Goal: Task Accomplishment & Management: Manage account settings

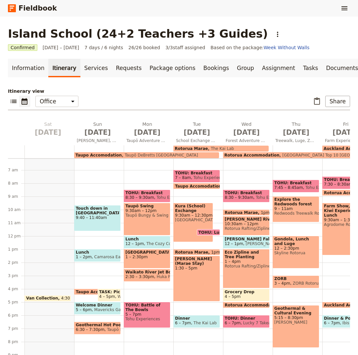
scroll to position [82, 0]
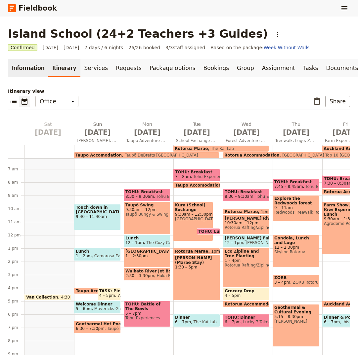
click at [31, 68] on link "Information" at bounding box center [28, 68] width 40 height 19
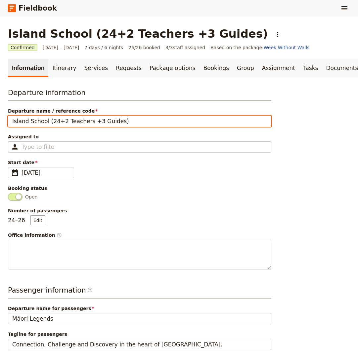
click at [131, 121] on input "Island School (24+2 Teachers +3 Guides)" at bounding box center [139, 121] width 263 height 11
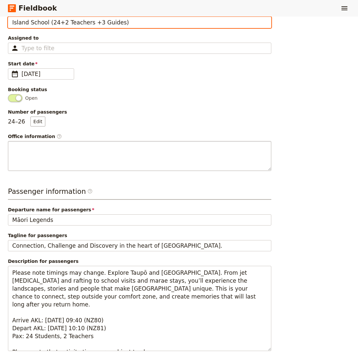
scroll to position [115, 0]
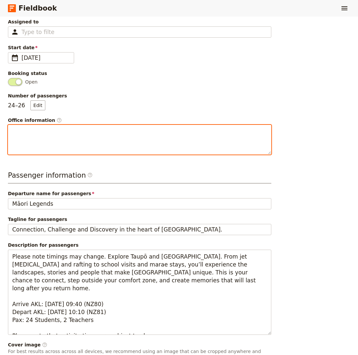
click at [19, 133] on textarea "Office information ​" at bounding box center [139, 140] width 263 height 30
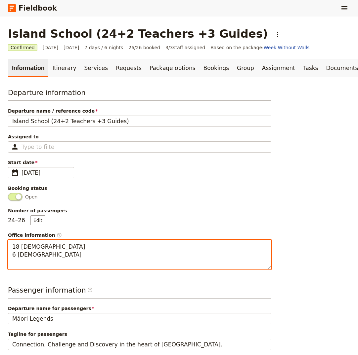
scroll to position [0, 0]
type textarea "18 [DEMOGRAPHIC_DATA] 6 [DEMOGRAPHIC_DATA]"
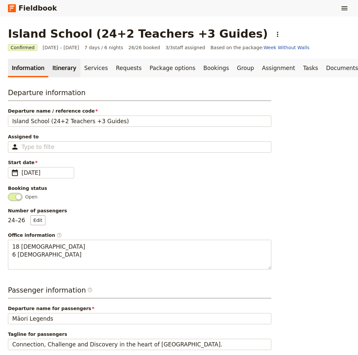
click at [61, 70] on link "Itinerary" at bounding box center [64, 68] width 32 height 19
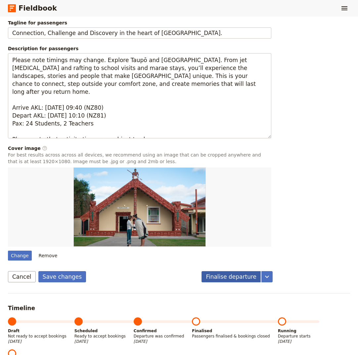
scroll to position [311, 0]
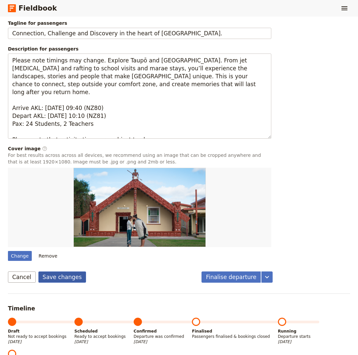
click at [61, 277] on button "Save changes" at bounding box center [62, 277] width 48 height 11
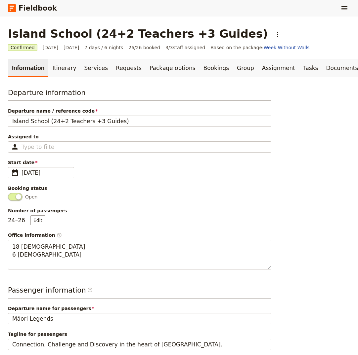
scroll to position [0, 0]
click at [63, 69] on link "Itinerary" at bounding box center [64, 68] width 32 height 19
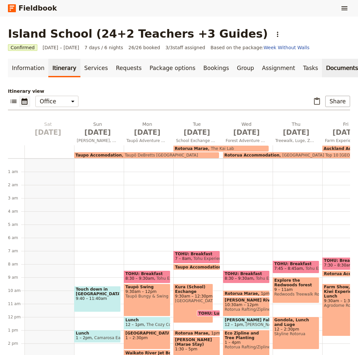
click at [325, 70] on link "Documents" at bounding box center [342, 68] width 40 height 19
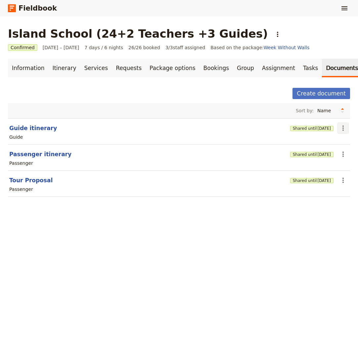
click at [344, 129] on icon "Actions" at bounding box center [343, 128] width 8 height 8
click at [320, 152] on span "Edit document" at bounding box center [321, 152] width 34 height 7
select select "STAFF"
select select "RUN_SHEET"
select select "DEFAULT"
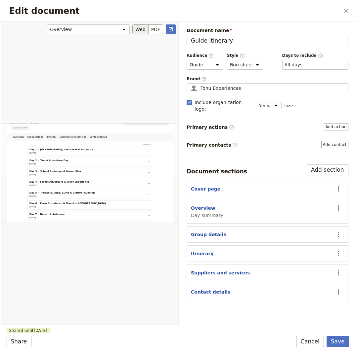
scroll to position [129, 0]
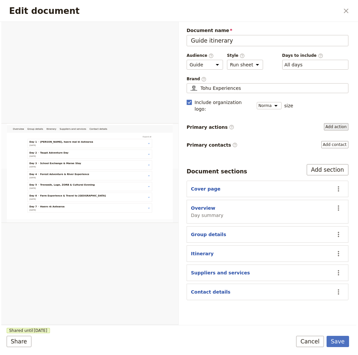
click at [335, 123] on button "Add action" at bounding box center [336, 126] width 24 height 7
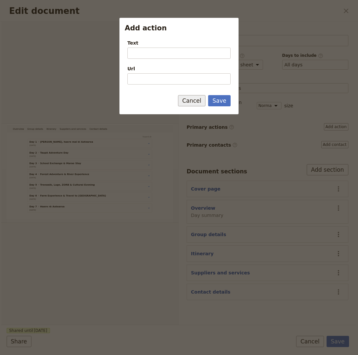
click at [198, 101] on button "Cancel" at bounding box center [192, 100] width 28 height 11
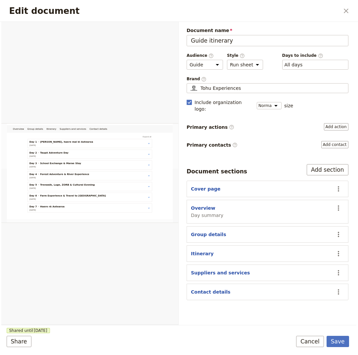
scroll to position [2, 0]
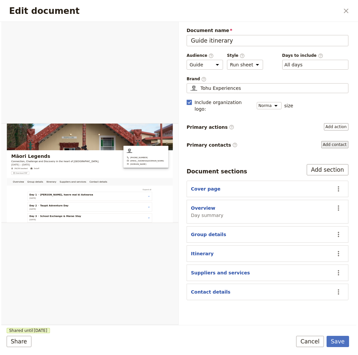
click at [331, 141] on button "Add contact" at bounding box center [334, 144] width 27 height 7
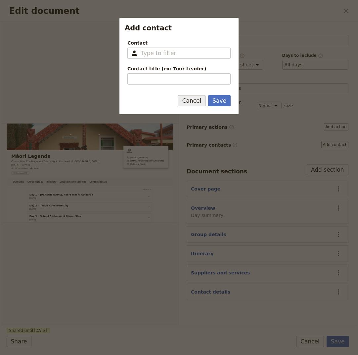
click at [195, 101] on button "Cancel" at bounding box center [192, 100] width 28 height 11
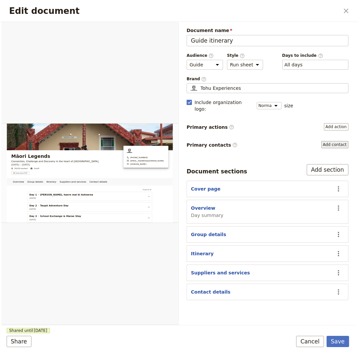
click at [340, 141] on button "Add contact" at bounding box center [334, 144] width 27 height 7
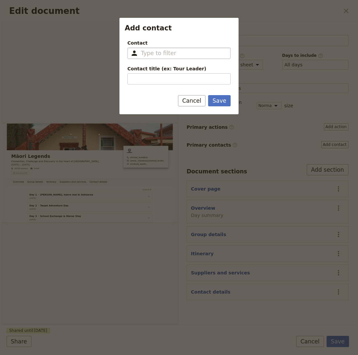
click at [144, 54] on input "Contact ​" at bounding box center [183, 53] width 85 height 8
type input "Karl"
click at [193, 102] on button "Cancel" at bounding box center [192, 100] width 28 height 11
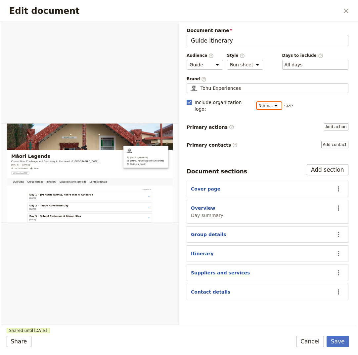
scroll to position [0, 0]
click at [334, 164] on button "Add section" at bounding box center [327, 169] width 42 height 11
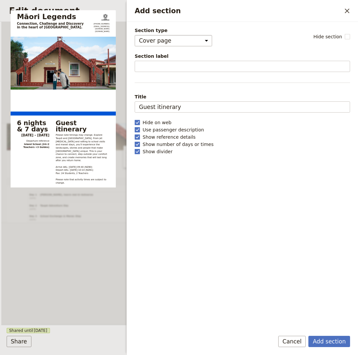
select select "CUSTOM"
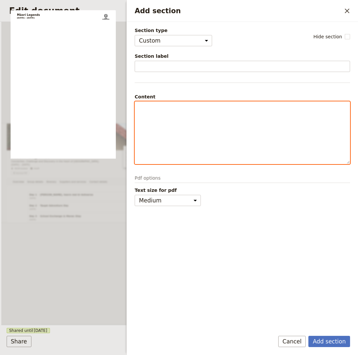
click at [211, 122] on div "Add section" at bounding box center [242, 133] width 214 height 62
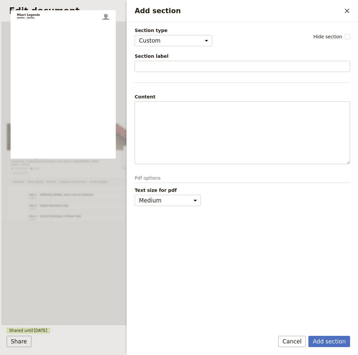
click at [145, 178] on p "Pdf options" at bounding box center [242, 179] width 215 height 8
select select "small"
click at [328, 341] on button "Add section" at bounding box center [329, 341] width 42 height 11
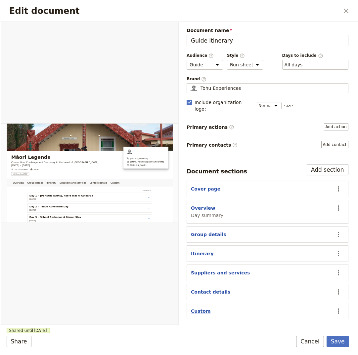
click at [199, 308] on button "Custom" at bounding box center [200, 311] width 19 height 7
select select "CUSTOM"
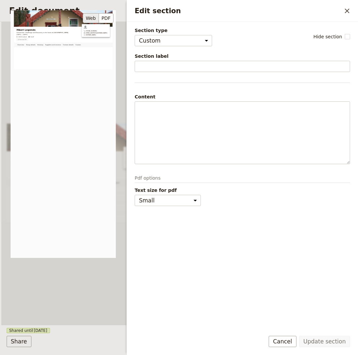
click at [70, 120] on div "Māori Legends Connection, Challenge and Discovery in the heart of Aotearoa. 2 –…" at bounding box center [63, 134] width 105 height 248
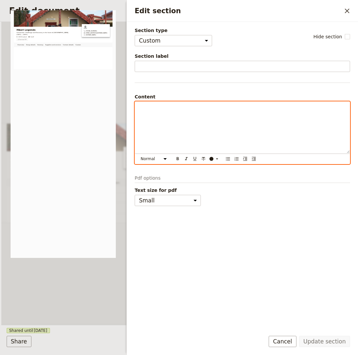
click at [188, 119] on div "Edit section" at bounding box center [242, 128] width 214 height 52
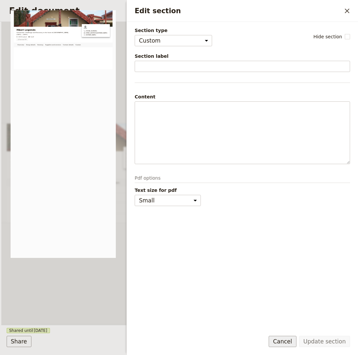
click at [290, 342] on button "Cancel" at bounding box center [282, 341] width 28 height 11
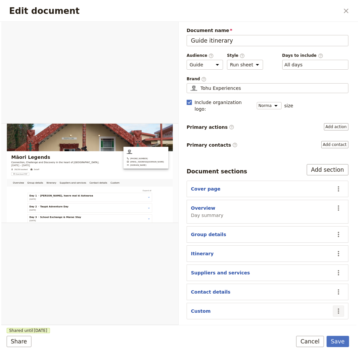
click at [337, 307] on icon "Actions" at bounding box center [338, 311] width 8 height 8
click at [301, 267] on span "Remove section" at bounding box center [304, 266] width 37 height 7
click at [325, 164] on button "Add section" at bounding box center [327, 169] width 42 height 11
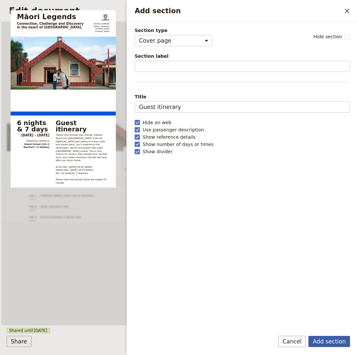
click at [331, 342] on button "Add section" at bounding box center [329, 341] width 42 height 11
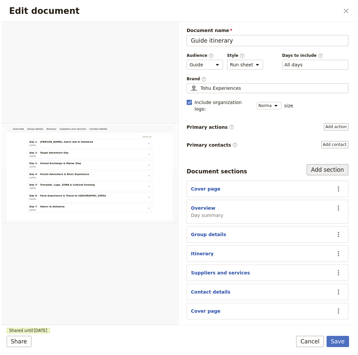
scroll to position [2, 0]
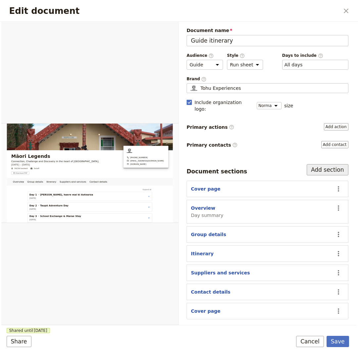
click at [324, 165] on button "Add section" at bounding box center [327, 169] width 42 height 11
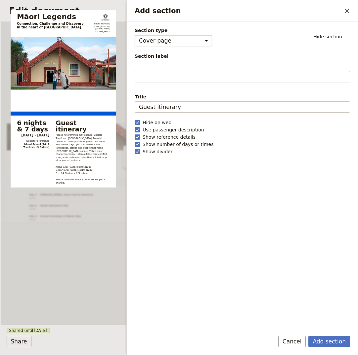
select select "CUSTOM"
select select "default"
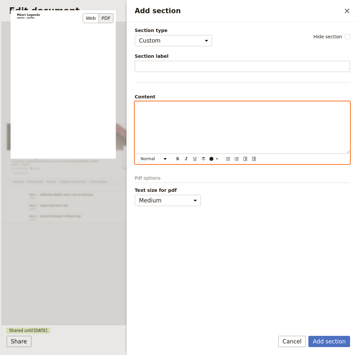
scroll to position [0, 0]
click at [151, 114] on div "Add section" at bounding box center [242, 128] width 214 height 52
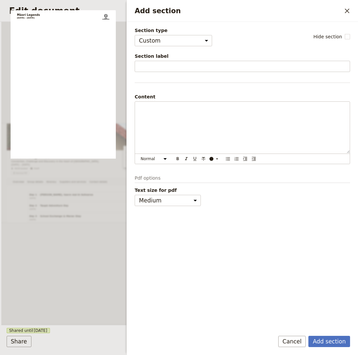
click at [151, 179] on p "Pdf options" at bounding box center [242, 179] width 215 height 8
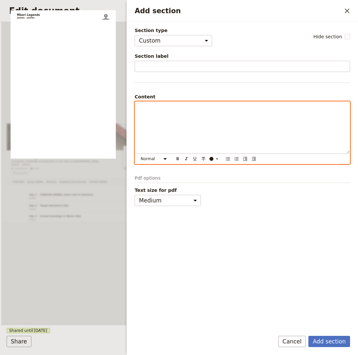
click at [155, 124] on div "Add section" at bounding box center [242, 128] width 214 height 52
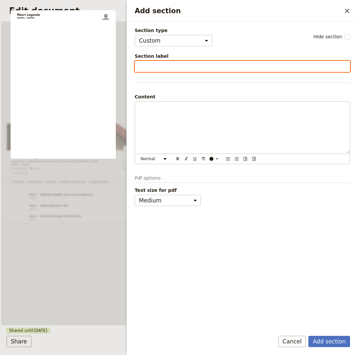
click at [171, 64] on input "Section label" at bounding box center [242, 66] width 215 height 11
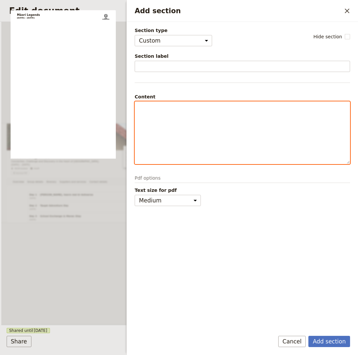
click at [193, 130] on div "Add section" at bounding box center [242, 133] width 214 height 62
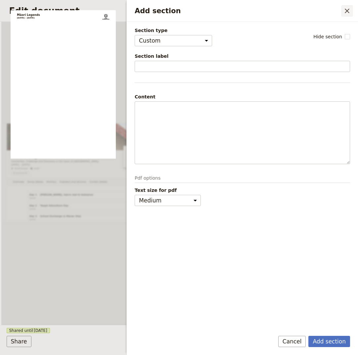
click at [348, 11] on icon "Close drawer" at bounding box center [347, 11] width 8 height 8
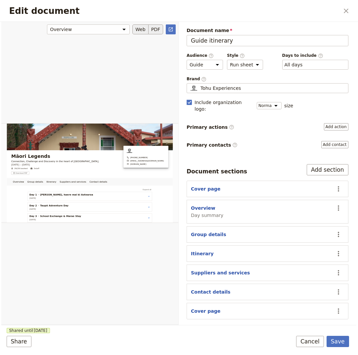
click at [156, 28] on button "PDF" at bounding box center [155, 29] width 15 height 10
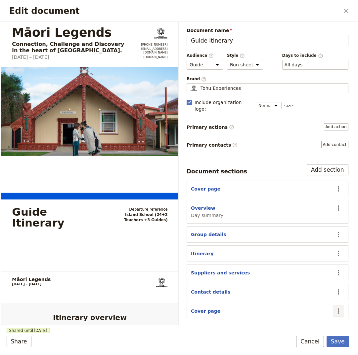
click at [337, 307] on icon "Actions" at bounding box center [338, 311] width 8 height 8
click at [308, 266] on span "Remove section" at bounding box center [304, 266] width 37 height 7
click at [337, 341] on button "Save" at bounding box center [337, 341] width 22 height 11
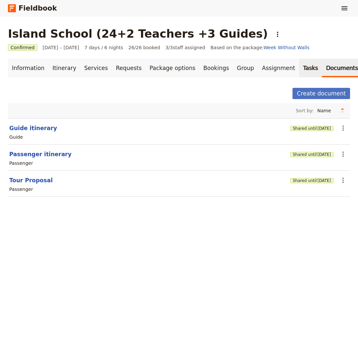
click at [299, 70] on link "Tasks" at bounding box center [310, 68] width 23 height 19
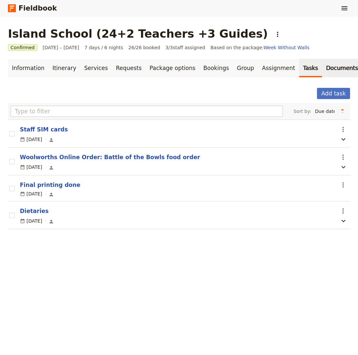
click at [322, 69] on link "Documents" at bounding box center [342, 68] width 40 height 19
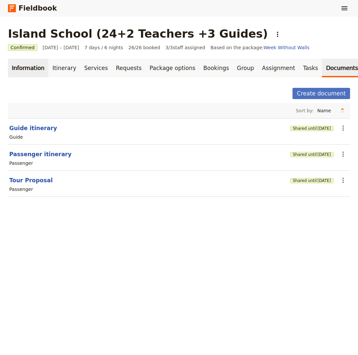
click at [28, 70] on link "Information" at bounding box center [28, 68] width 40 height 19
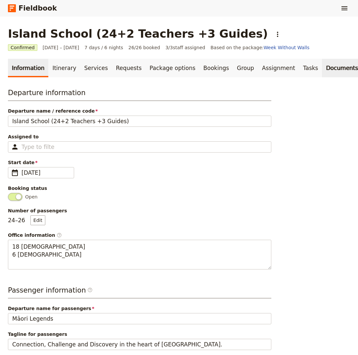
click at [327, 69] on link "Documents" at bounding box center [342, 68] width 40 height 19
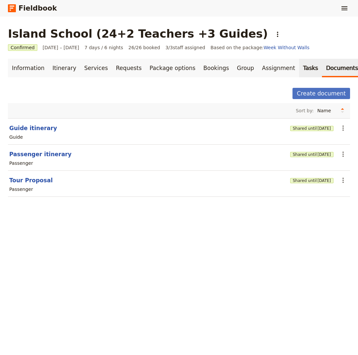
click at [299, 70] on link "Tasks" at bounding box center [310, 68] width 23 height 19
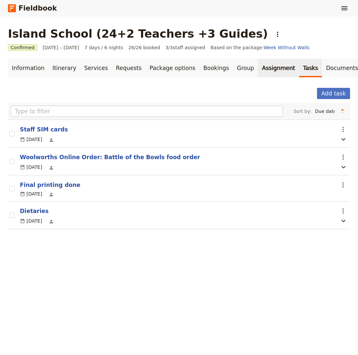
click at [259, 70] on link "Assignment" at bounding box center [278, 68] width 41 height 19
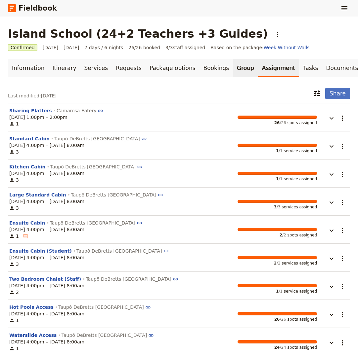
click at [233, 70] on link "Group" at bounding box center [245, 68] width 25 height 19
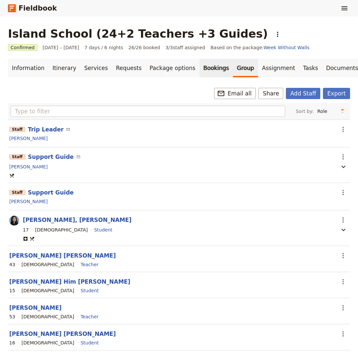
click at [199, 70] on link "Bookings" at bounding box center [215, 68] width 33 height 19
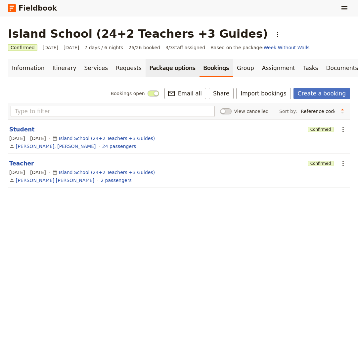
click at [164, 69] on link "Package options" at bounding box center [172, 68] width 54 height 19
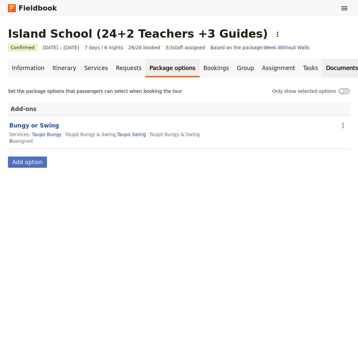
click at [322, 69] on link "Documents" at bounding box center [342, 68] width 40 height 19
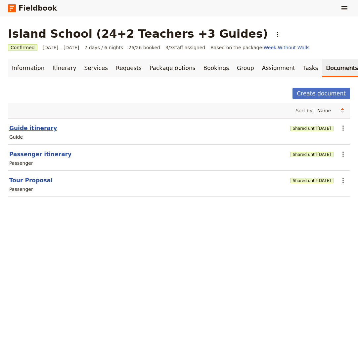
click at [37, 129] on button "Guide itinerary" at bounding box center [33, 128] width 48 height 8
select select "STAFF"
select select "RUN_SHEET"
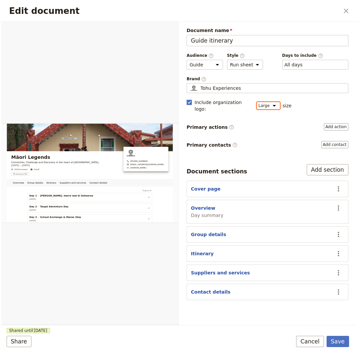
select select "DEFAULT"
click at [311, 342] on button "Cancel" at bounding box center [310, 341] width 28 height 11
click at [336, 339] on button "Save" at bounding box center [337, 341] width 22 height 11
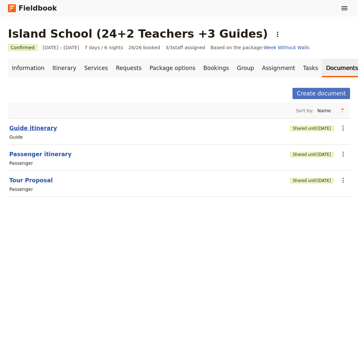
click at [20, 129] on button "Guide itinerary" at bounding box center [33, 128] width 48 height 8
select select "STAFF"
select select "RUN_SHEET"
select select "DEFAULT"
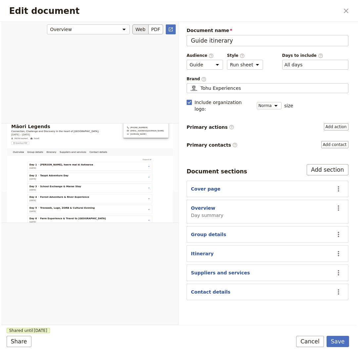
scroll to position [129, 0]
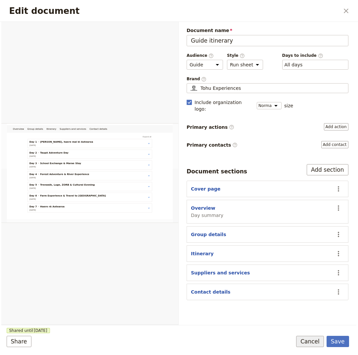
click at [309, 343] on button "Cancel" at bounding box center [310, 341] width 28 height 11
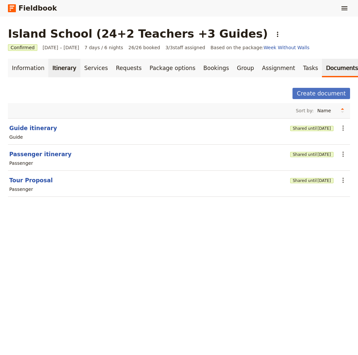
click at [57, 66] on link "Itinerary" at bounding box center [64, 68] width 32 height 19
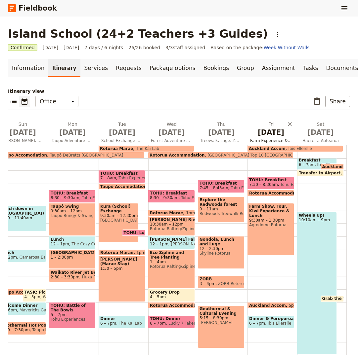
scroll to position [0, 75]
click at [272, 134] on span "[DATE]" at bounding box center [271, 133] width 42 height 10
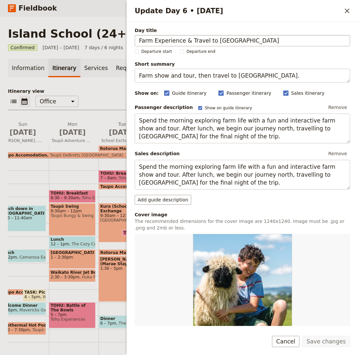
click at [151, 39] on input "Farm Experience & Travel to Auckland" at bounding box center [242, 40] width 215 height 11
drag, startPoint x: 202, startPoint y: 39, endPoint x: 199, endPoint y: 41, distance: 3.9
click at [199, 41] on input "Farm & Kiwi Experience & Travel to Auckland" at bounding box center [242, 40] width 215 height 11
click at [202, 42] on input "Farm & Kiwi Experience Then Travel to Auckland" at bounding box center [242, 40] width 215 height 11
click at [269, 40] on input "Farm & Kiwi Experience then Travel to [GEOGRAPHIC_DATA]" at bounding box center [242, 40] width 215 height 11
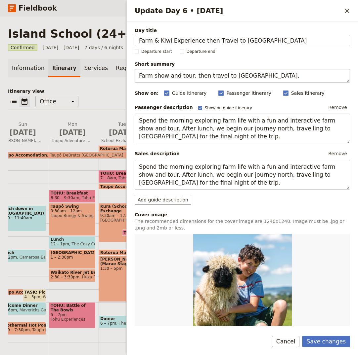
type input "Farm & Kiwi Experience then Travel to [GEOGRAPHIC_DATA]"
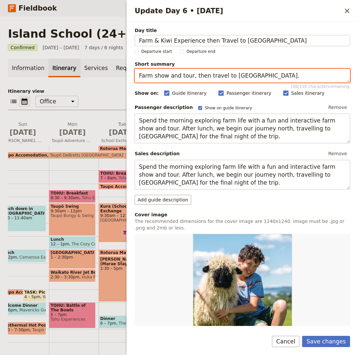
click at [176, 76] on textarea "Farm show and tour, then travel to Auckland." at bounding box center [242, 76] width 215 height 14
click at [181, 75] on textarea "Farm show, tour, then travel to Auckland." at bounding box center [242, 76] width 215 height 14
click at [318, 75] on textarea "Farm show, tour, education, Kiwi experience, then travel to Auckland." at bounding box center [242, 76] width 215 height 14
type textarea "Farm show, tour, education, Kiwi experience, then travel to Auckland."
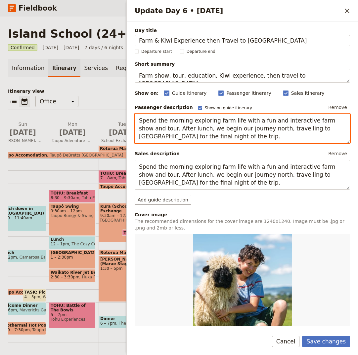
click at [181, 129] on textarea "Spend the morning exploring farm life with a fun and interactive farm show and …" at bounding box center [242, 129] width 215 height 30
click at [271, 136] on textarea "Spend the morning exploring farm life with a fun and interactive farm show and …" at bounding box center [242, 129] width 215 height 30
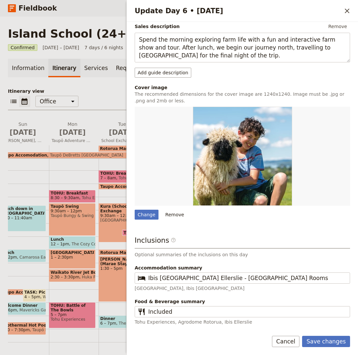
scroll to position [127, 0]
type textarea "Spend the morning exploring farm life with a fun and interactive farm show and …"
click at [331, 341] on button "Save changes" at bounding box center [326, 341] width 48 height 11
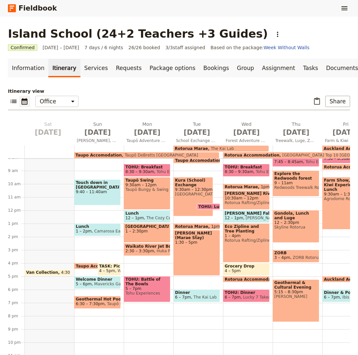
scroll to position [114, 0]
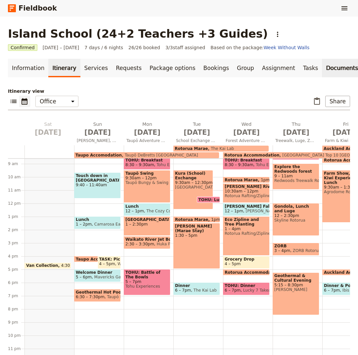
click at [322, 71] on link "Documents" at bounding box center [342, 68] width 40 height 19
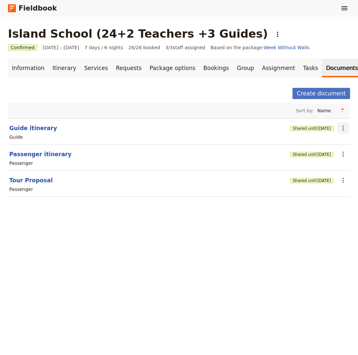
click at [342, 129] on icon "Actions" at bounding box center [342, 128] width 1 height 5
click at [314, 142] on span "Share" at bounding box center [310, 142] width 13 height 7
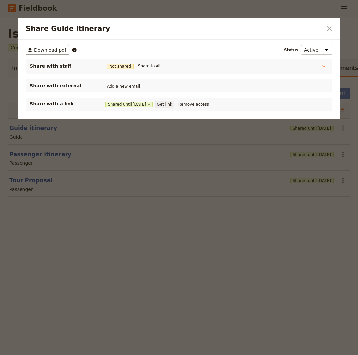
click at [173, 104] on button "Get link" at bounding box center [164, 104] width 19 height 7
click at [322, 66] on icon "Share Guide itinerary" at bounding box center [323, 66] width 3 height 2
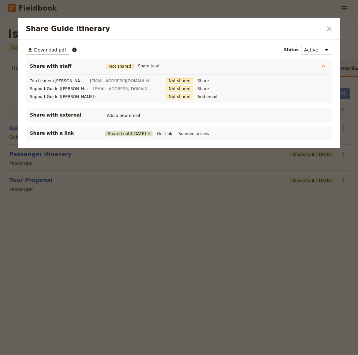
click at [151, 134] on icon "Share Guide itinerary" at bounding box center [149, 134] width 4 height 4
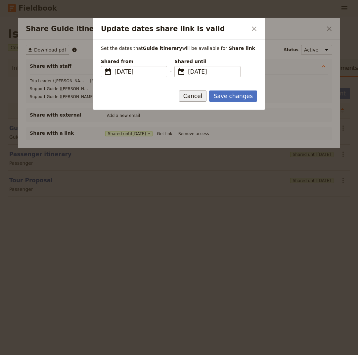
click at [198, 94] on button "Cancel" at bounding box center [193, 96] width 28 height 11
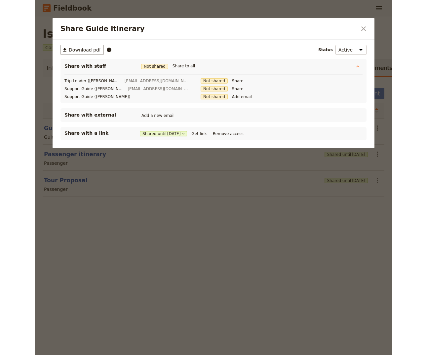
scroll to position [167, 33]
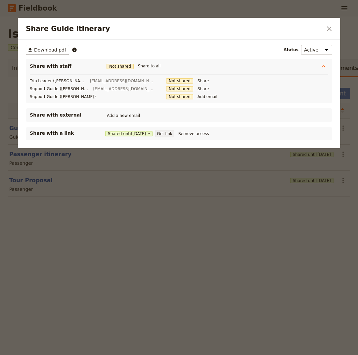
click at [173, 134] on button "Get link" at bounding box center [164, 133] width 19 height 7
click at [328, 28] on icon "Close dialog" at bounding box center [329, 28] width 5 height 5
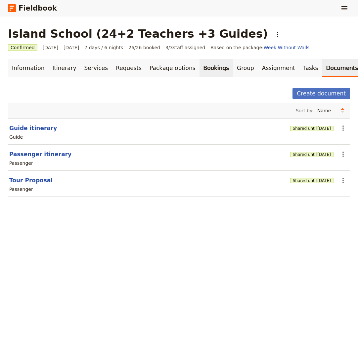
click at [199, 69] on link "Bookings" at bounding box center [215, 68] width 33 height 19
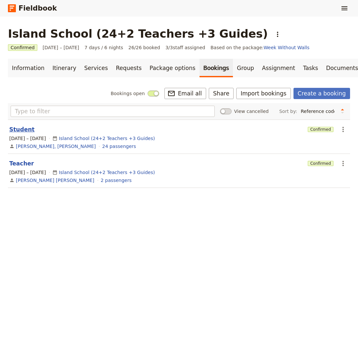
click at [14, 131] on button "Student" at bounding box center [21, 130] width 25 height 8
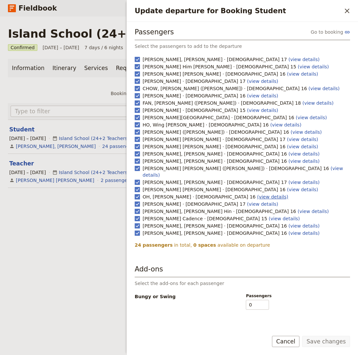
click at [257, 194] on link "(view details)" at bounding box center [272, 196] width 31 height 5
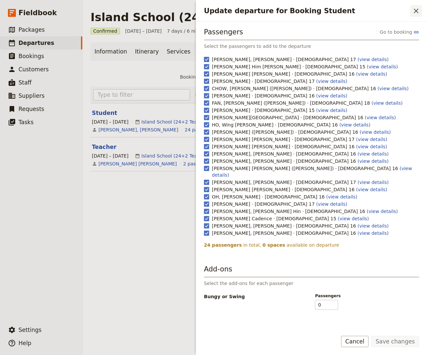
click at [357, 12] on icon "Close drawer" at bounding box center [416, 11] width 5 height 5
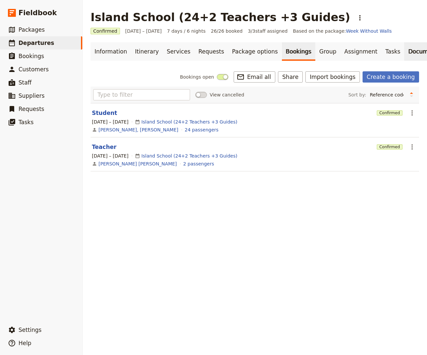
click at [357, 52] on link "Documents" at bounding box center [424, 51] width 40 height 19
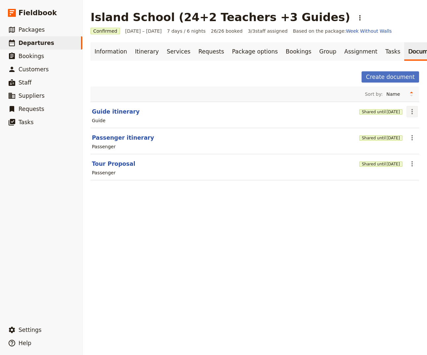
click at [357, 113] on icon "Actions" at bounding box center [412, 112] width 8 height 8
click at [357, 135] on span "Edit document" at bounding box center [390, 135] width 34 height 7
select select "STAFF"
select select "RUN_SHEET"
select select "DEFAULT"
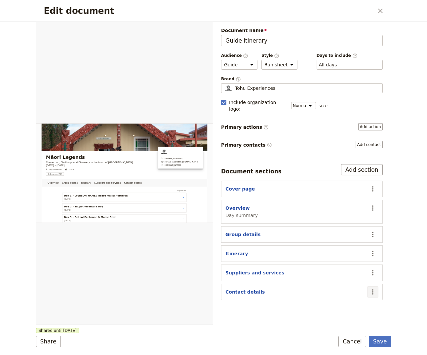
click at [357, 290] on icon "Actions" at bounding box center [372, 292] width 1 height 5
click at [344, 298] on span "Edit section" at bounding box center [333, 299] width 27 height 7
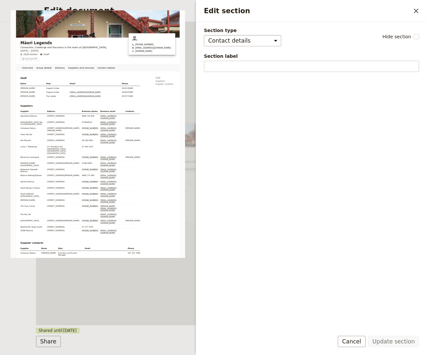
select select "CUSTOM"
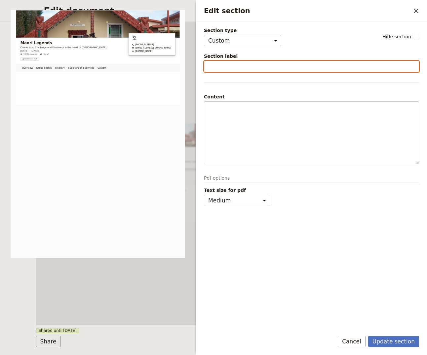
click at [223, 70] on input "Section label" at bounding box center [311, 66] width 215 height 11
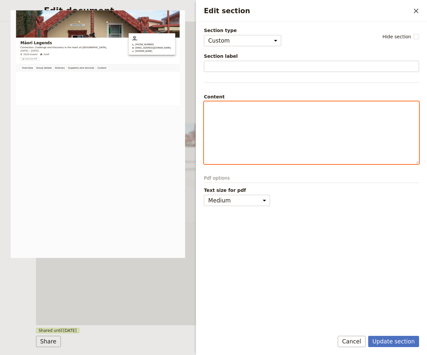
click at [221, 108] on p "Edit section" at bounding box center [311, 107] width 207 height 7
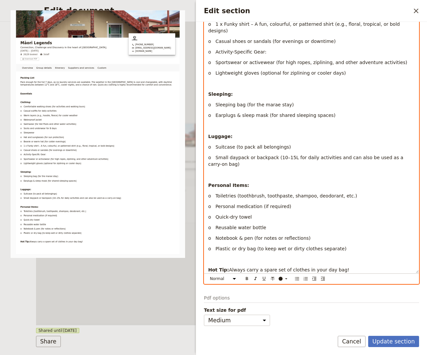
scroll to position [262, 0]
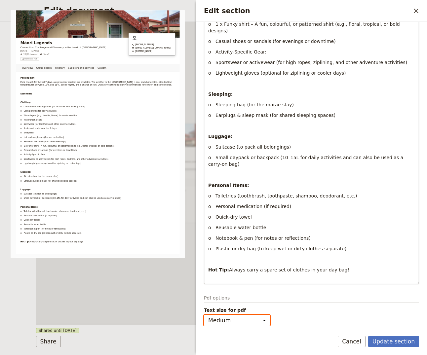
select select "small"
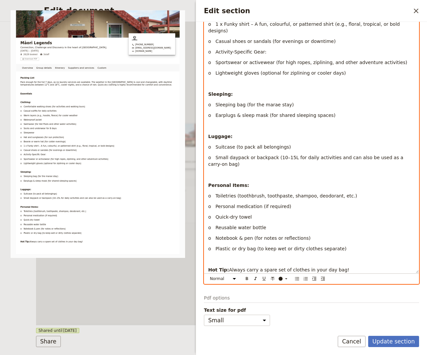
scroll to position [252, 0]
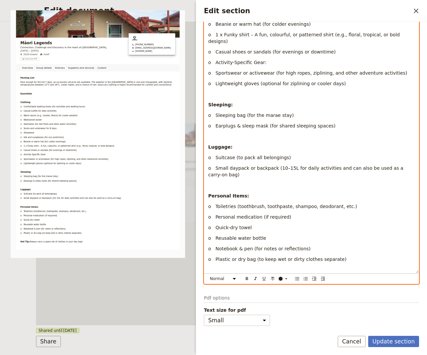
click at [226, 182] on p "Edit section" at bounding box center [311, 185] width 207 height 7
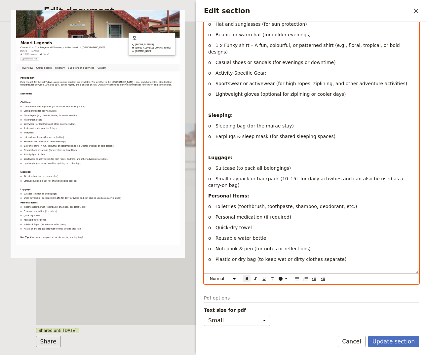
click at [217, 144] on p "Edit section" at bounding box center [311, 147] width 207 height 7
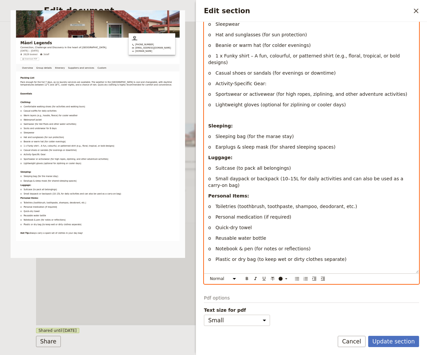
scroll to position [230, 0]
click at [217, 112] on p "Edit section" at bounding box center [311, 115] width 207 height 7
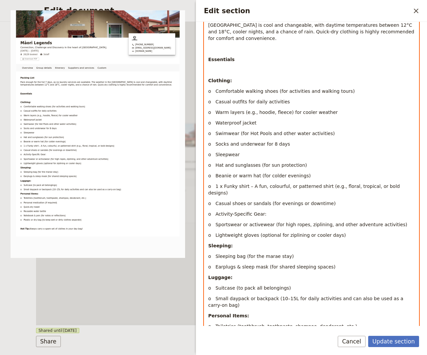
scroll to position [100, 0]
click at [222, 66] on p "Edit section" at bounding box center [311, 69] width 207 height 7
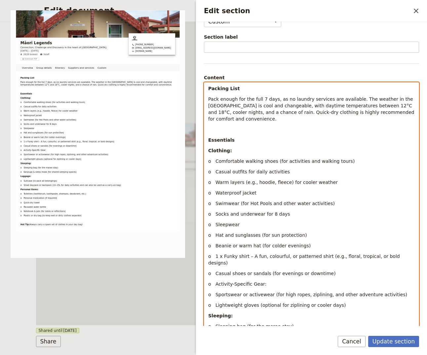
scroll to position [18, 0]
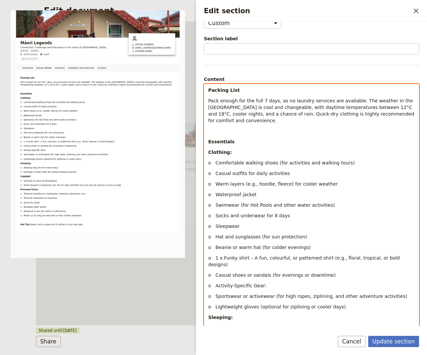
click at [222, 118] on div "Packing List Pack enough for the full 7 days, as no laundry services are availa…" at bounding box center [311, 274] width 214 height 381
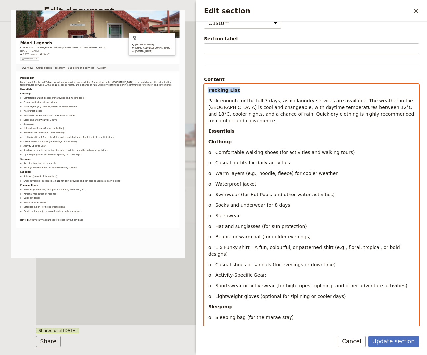
drag, startPoint x: 239, startPoint y: 92, endPoint x: 204, endPoint y: 91, distance: 34.7
click at [204, 91] on div "Packing List Pack enough for the full 7 days, as no laundry services are availa…" at bounding box center [311, 269] width 214 height 370
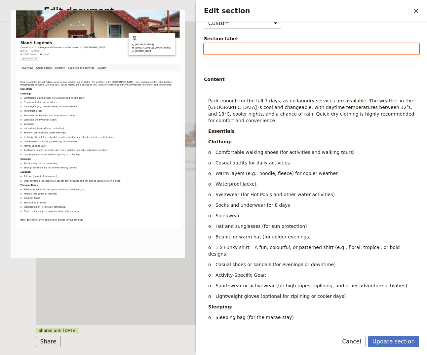
click at [219, 49] on input "Section label" at bounding box center [311, 48] width 215 height 11
paste input "Packing List"
type input "Packing List"
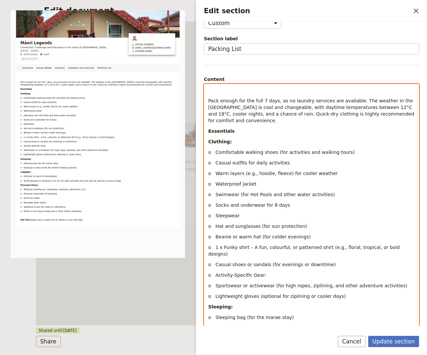
click at [208, 99] on div "Pack enough for the full 7 days, as no laundry services are available. The weat…" at bounding box center [311, 274] width 214 height 381
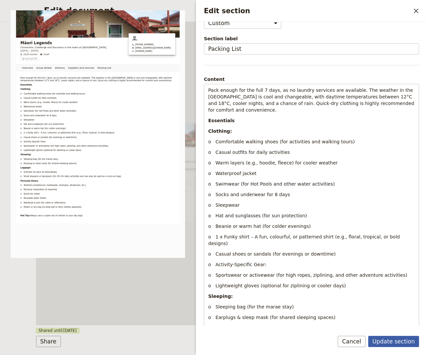
click at [357, 342] on button "Update section" at bounding box center [393, 341] width 51 height 11
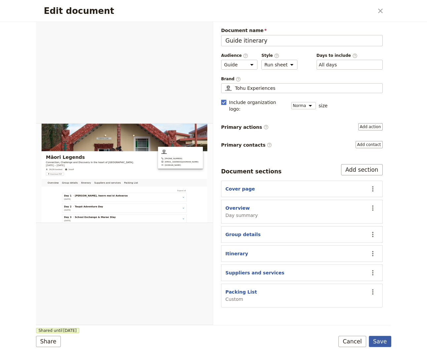
click at [357, 342] on button "Save" at bounding box center [380, 341] width 22 height 11
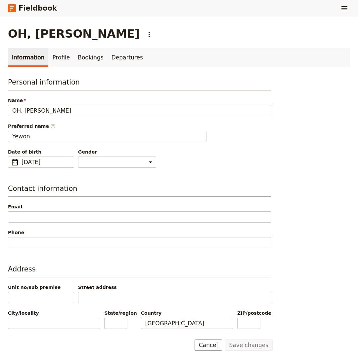
select select "[DEMOGRAPHIC_DATA]"
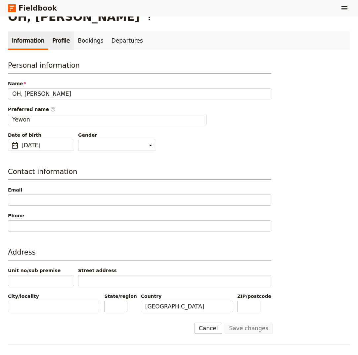
scroll to position [5, 0]
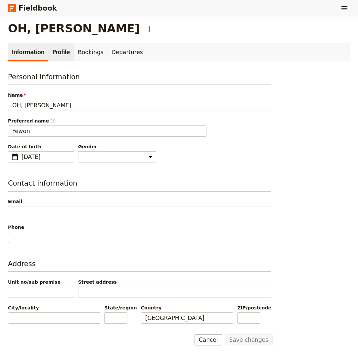
click at [56, 54] on link "Profile" at bounding box center [60, 52] width 25 height 19
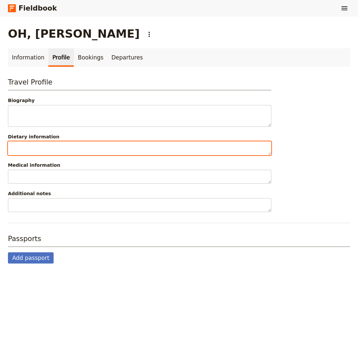
click at [38, 149] on textarea "Dietary information" at bounding box center [139, 148] width 263 height 14
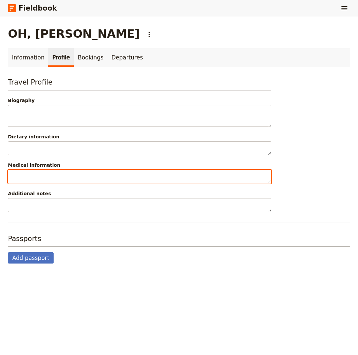
click at [28, 174] on textarea "Medical information" at bounding box center [139, 177] width 263 height 14
paste textarea "Allergy/Anaphylaxis – Cat (Moderate)"
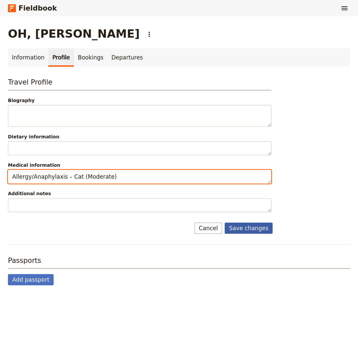
type textarea "Allergy/Anaphylaxis – Cat (Moderate)"
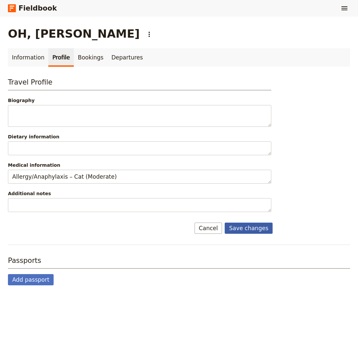
click at [249, 229] on button "Save changes" at bounding box center [248, 228] width 48 height 11
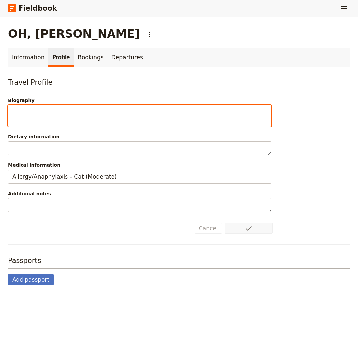
click at [41, 116] on textarea "Biography" at bounding box center [139, 116] width 263 height 22
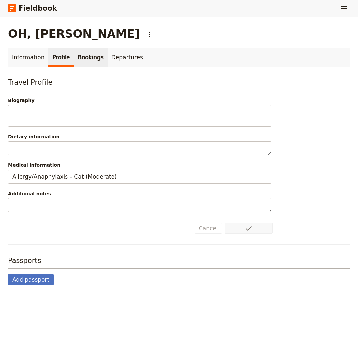
click at [79, 58] on link "Bookings" at bounding box center [90, 57] width 33 height 19
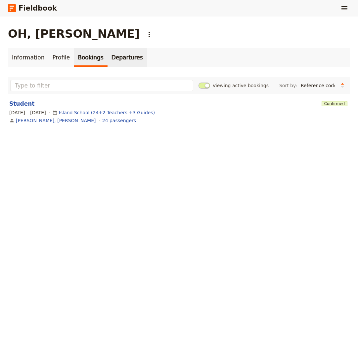
click at [112, 60] on link "Departures" at bounding box center [126, 57] width 39 height 19
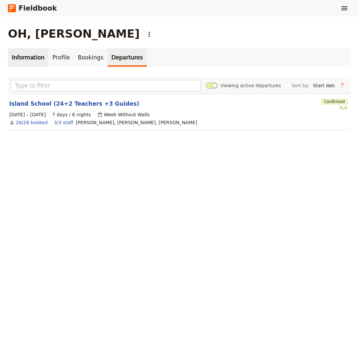
click at [30, 57] on link "Information" at bounding box center [28, 57] width 40 height 19
select select "[DEMOGRAPHIC_DATA]"
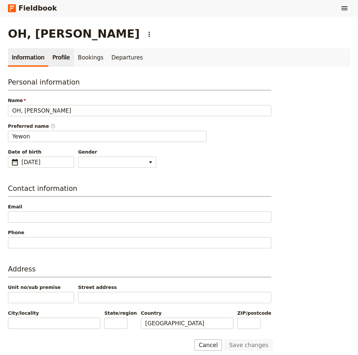
click at [60, 57] on link "Profile" at bounding box center [60, 57] width 25 height 19
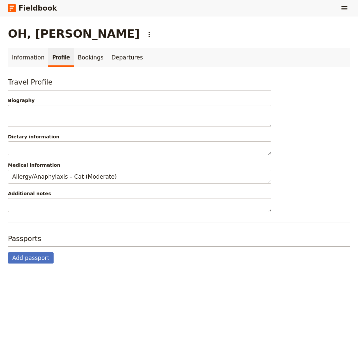
click at [19, 8] on link "Fieldbook" at bounding box center [32, 8] width 49 height 11
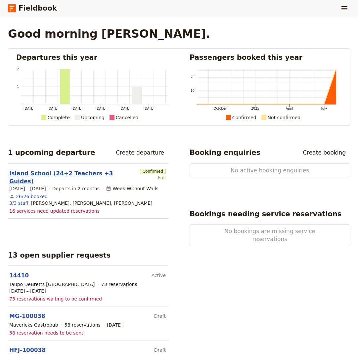
click at [37, 173] on link "Island School (24+2 Teachers +3 Guides)" at bounding box center [73, 178] width 128 height 16
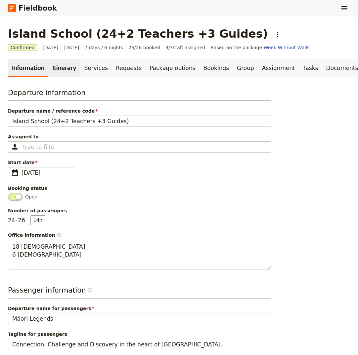
click at [59, 70] on link "Itinerary" at bounding box center [64, 68] width 32 height 19
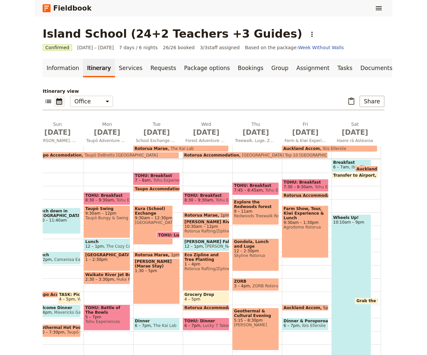
scroll to position [80, 0]
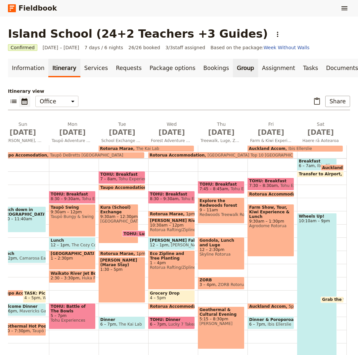
click at [233, 69] on link "Group" at bounding box center [245, 68] width 25 height 19
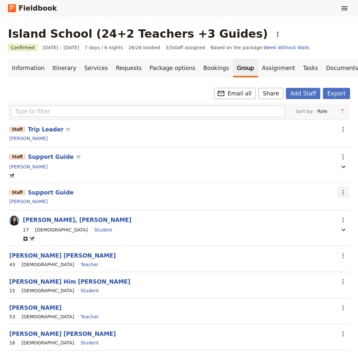
click at [344, 195] on icon "Actions" at bounding box center [343, 193] width 8 height 8
click at [330, 207] on span "Edit staff" at bounding box center [324, 207] width 21 height 7
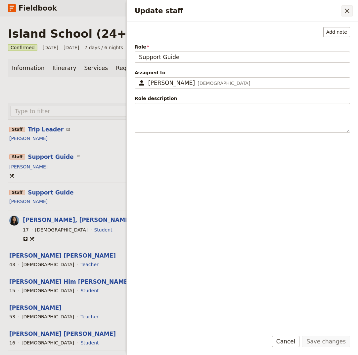
click at [343, 9] on icon "Close drawer" at bounding box center [347, 11] width 8 height 8
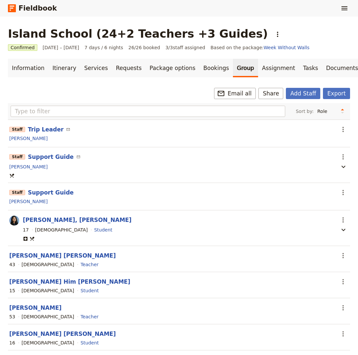
click at [37, 11] on link "Fieldbook" at bounding box center [32, 8] width 49 height 11
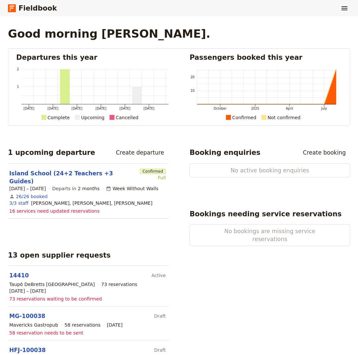
click at [17, 8] on link "Fieldbook" at bounding box center [32, 8] width 49 height 11
click at [10, 8] on icon at bounding box center [12, 8] width 4 height 1
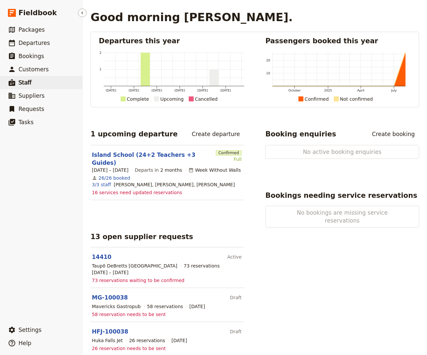
click at [25, 80] on span "Staff" at bounding box center [25, 82] width 13 height 7
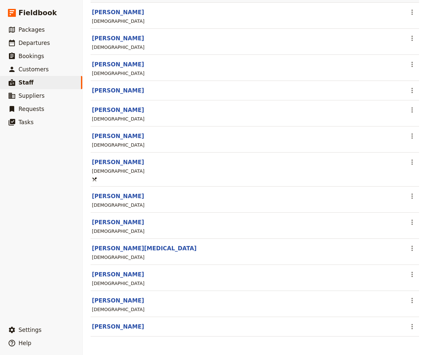
scroll to position [61, 0]
click at [111, 137] on link "[PERSON_NAME]" at bounding box center [118, 136] width 52 height 7
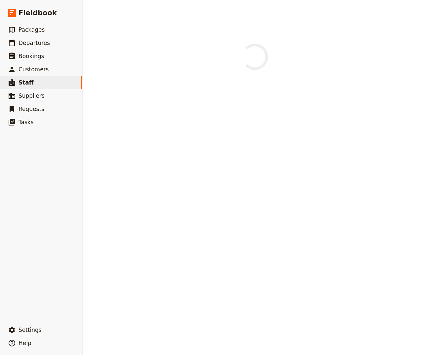
select select "[DEMOGRAPHIC_DATA]"
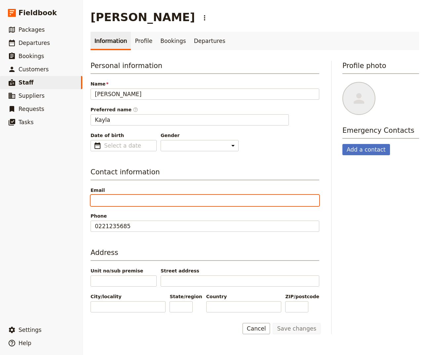
paste input "[EMAIL_ADDRESS][DOMAIN_NAME]"
type input "[EMAIL_ADDRESS][DOMAIN_NAME]"
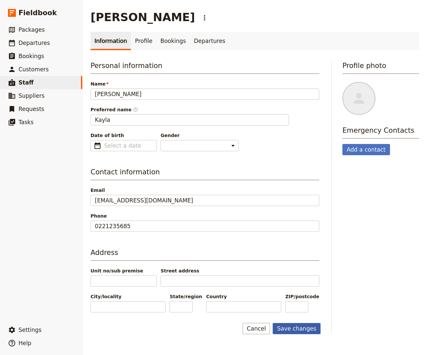
click at [301, 330] on button "Save changes" at bounding box center [297, 328] width 48 height 11
click at [23, 32] on span "Packages" at bounding box center [32, 29] width 26 height 7
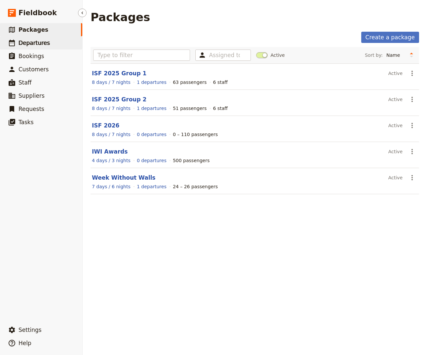
click at [25, 43] on span "Departures" at bounding box center [34, 43] width 31 height 7
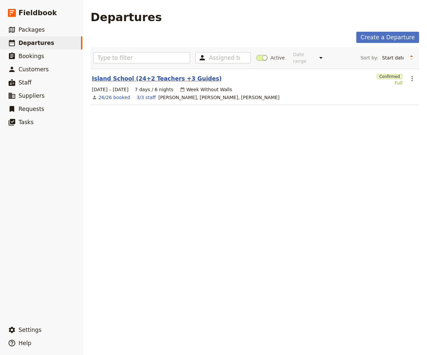
click at [120, 75] on link "Island School (24+2 Teachers +3 Guides)" at bounding box center [157, 79] width 130 height 8
